Goal: Task Accomplishment & Management: Manage account settings

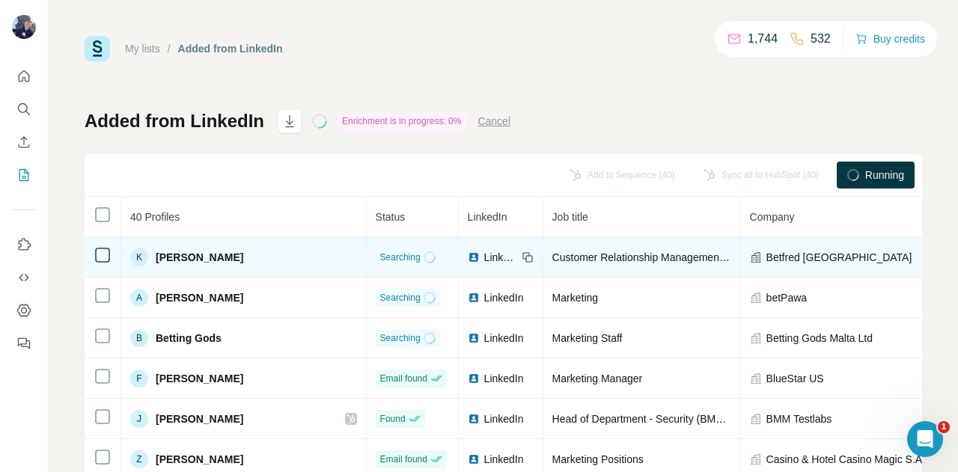
click at [423, 255] on icon at bounding box center [429, 257] width 13 height 13
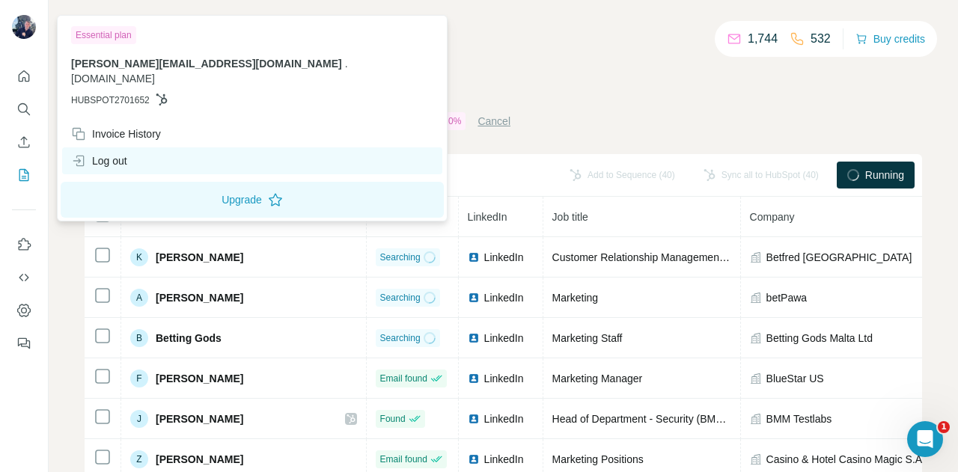
click at [135, 147] on div "Log out" at bounding box center [252, 160] width 380 height 27
